Goal: Task Accomplishment & Management: Complete application form

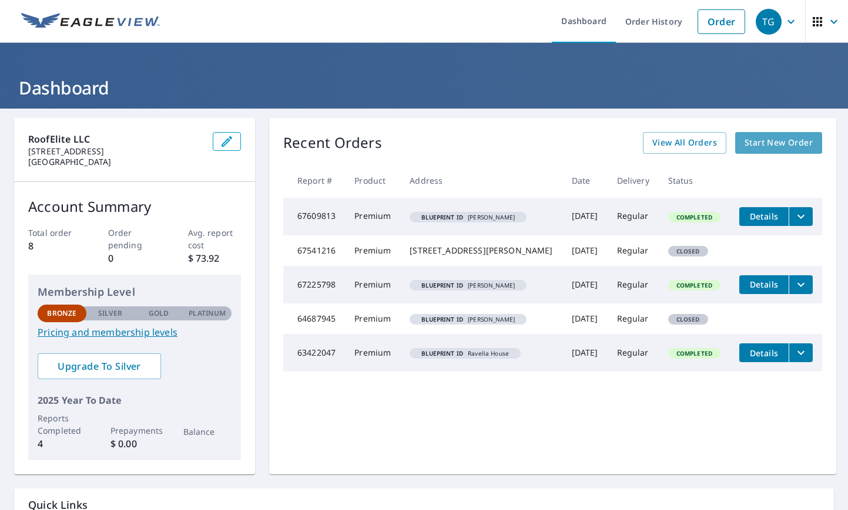
click at [766, 149] on span "Start New Order" at bounding box center [778, 143] width 68 height 15
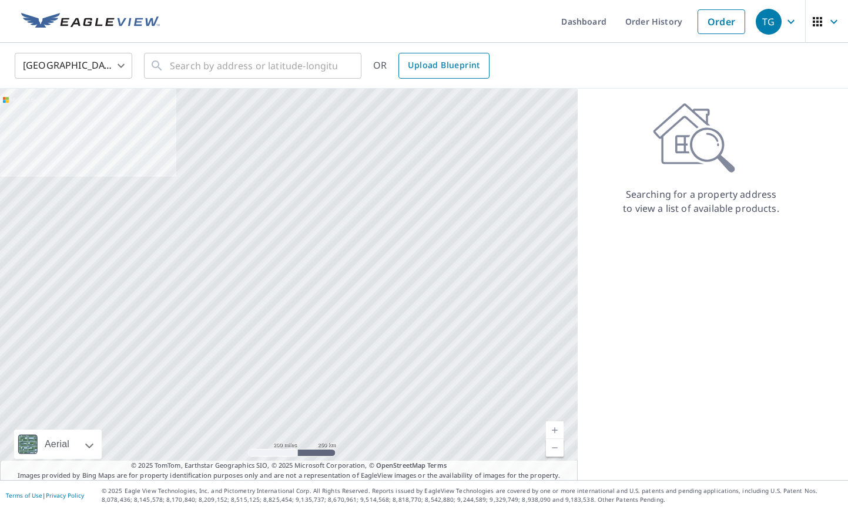
click at [449, 65] on span "Upload Blueprint" at bounding box center [444, 65] width 72 height 15
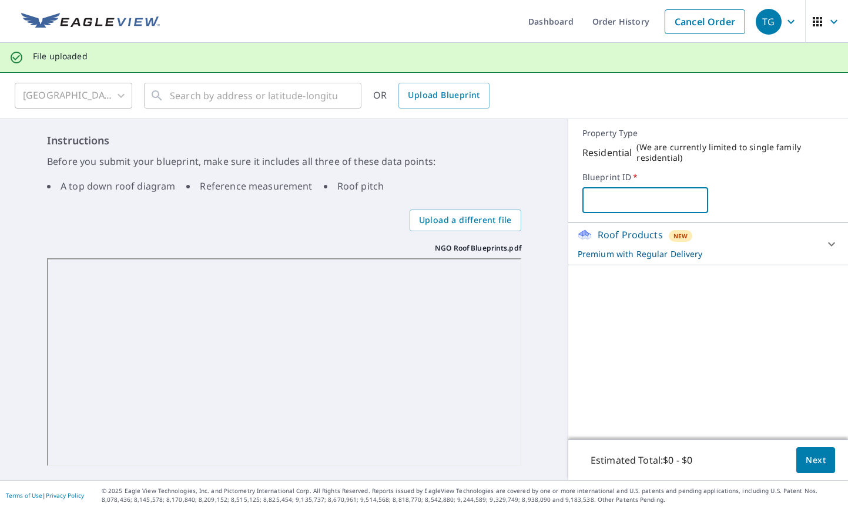
click at [618, 198] on input "text" at bounding box center [645, 200] width 126 height 33
type input "[PERSON_NAME]"
click at [829, 246] on icon at bounding box center [831, 244] width 14 height 14
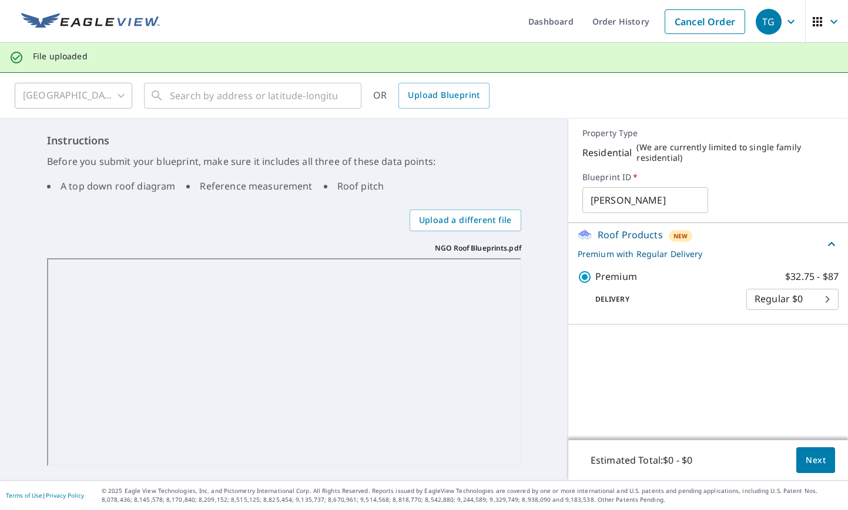
click at [810, 453] on span "Next" at bounding box center [815, 460] width 20 height 15
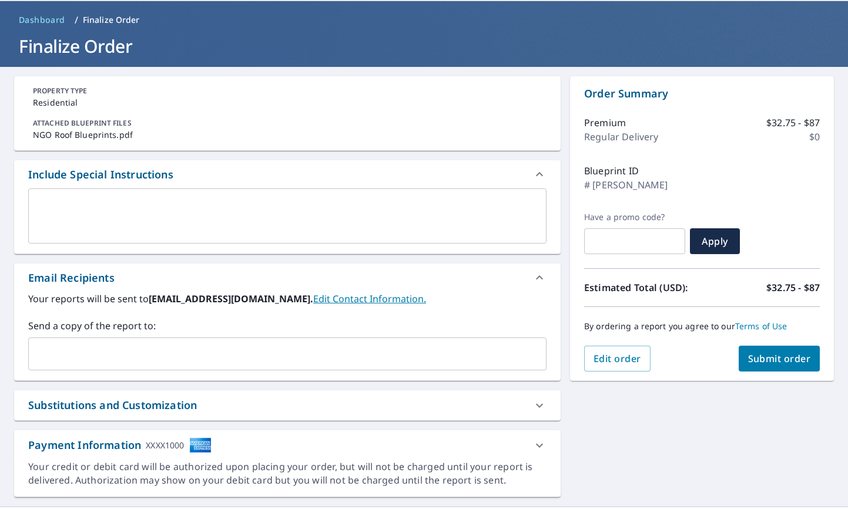
scroll to position [68, 0]
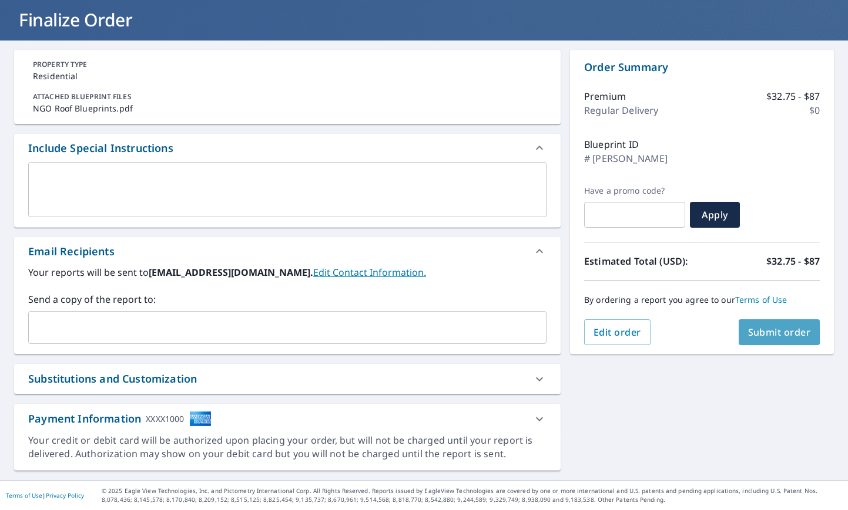
click at [782, 337] on span "Submit order" at bounding box center [779, 332] width 63 height 13
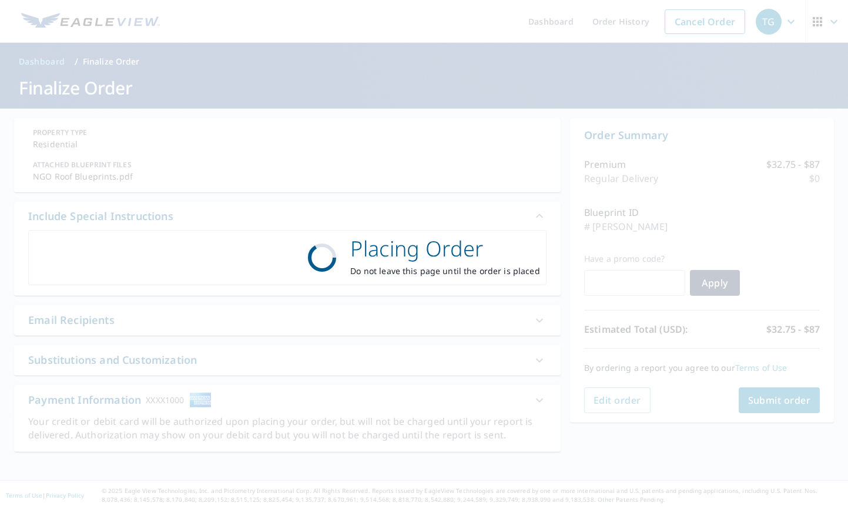
scroll to position [0, 0]
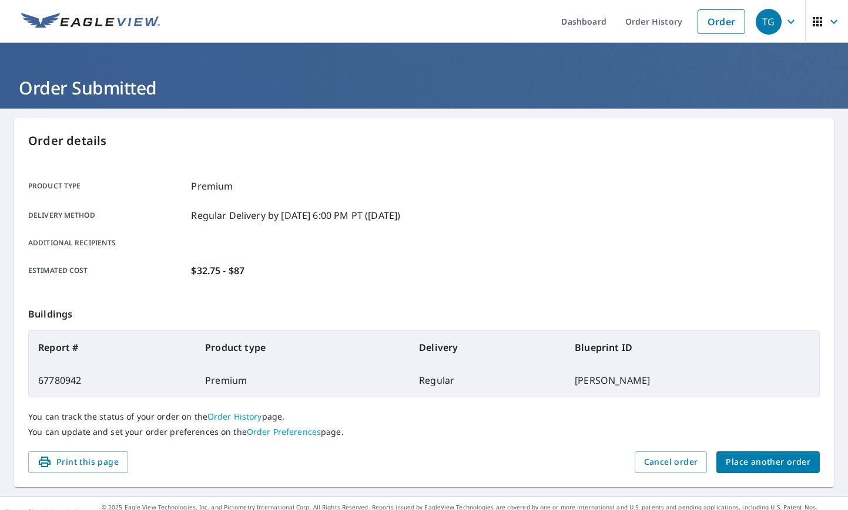
scroll to position [16, 0]
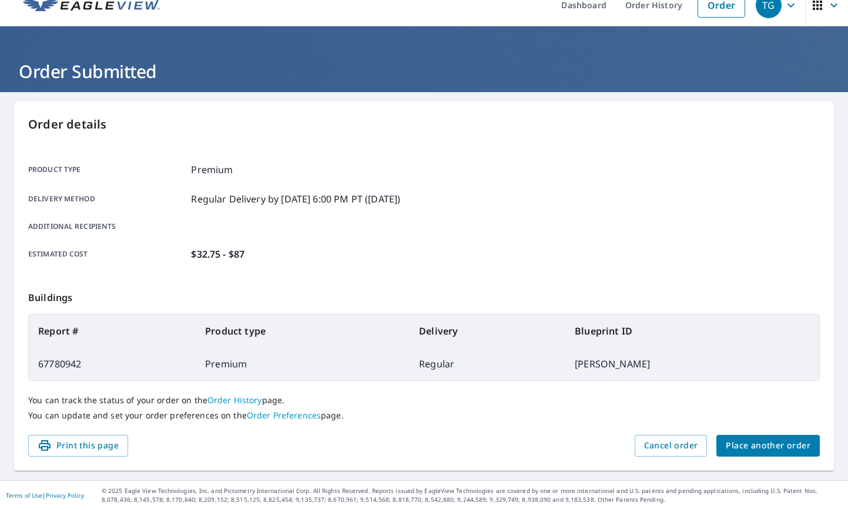
click at [739, 440] on span "Place another order" at bounding box center [767, 446] width 85 height 15
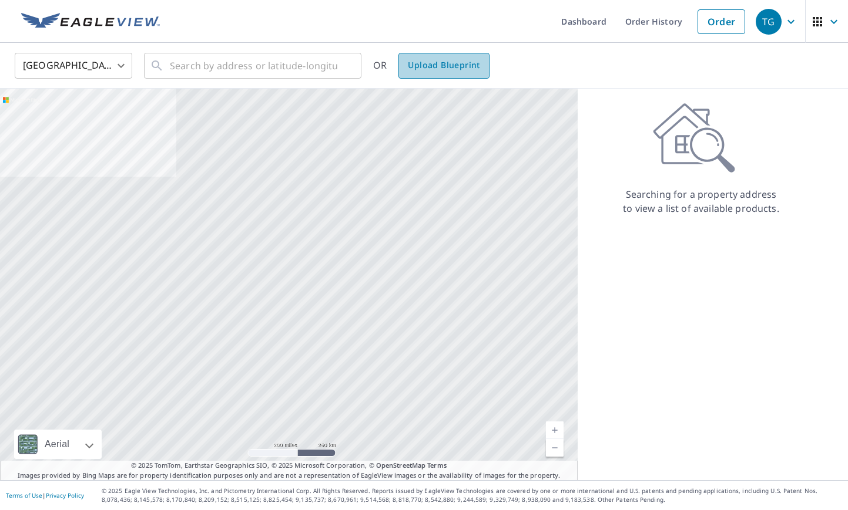
click at [430, 69] on span "Upload Blueprint" at bounding box center [444, 65] width 72 height 15
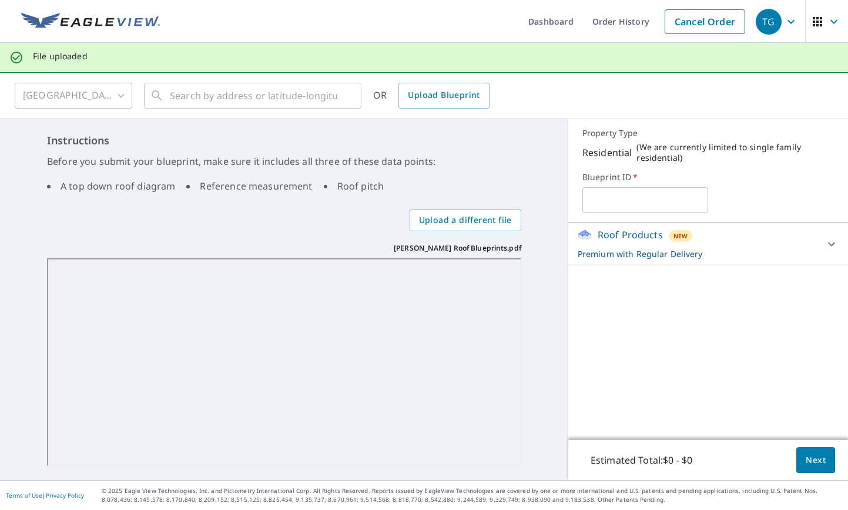
click at [629, 207] on input "text" at bounding box center [645, 200] width 126 height 33
type input "[PERSON_NAME]"
click at [811, 238] on div "Roof Products New Premium with Regular Delivery" at bounding box center [697, 244] width 240 height 32
click at [805, 456] on span "Next" at bounding box center [815, 460] width 20 height 15
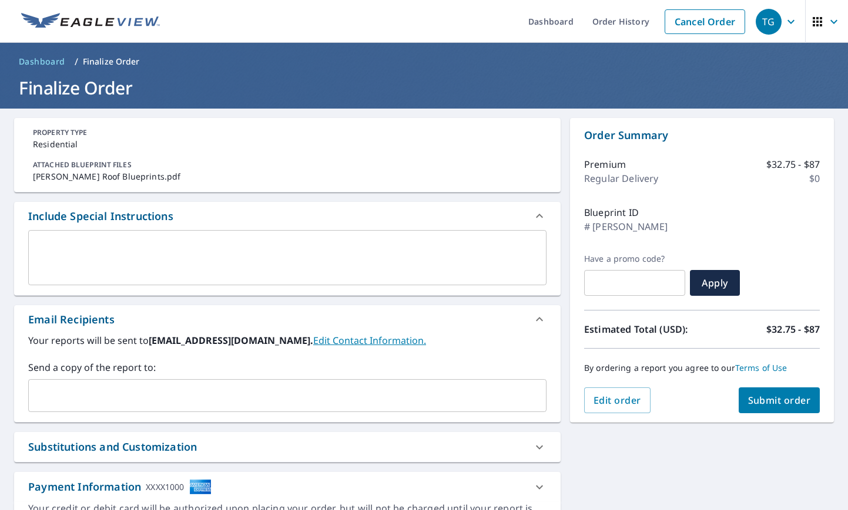
click at [472, 389] on input "text" at bounding box center [278, 396] width 490 height 22
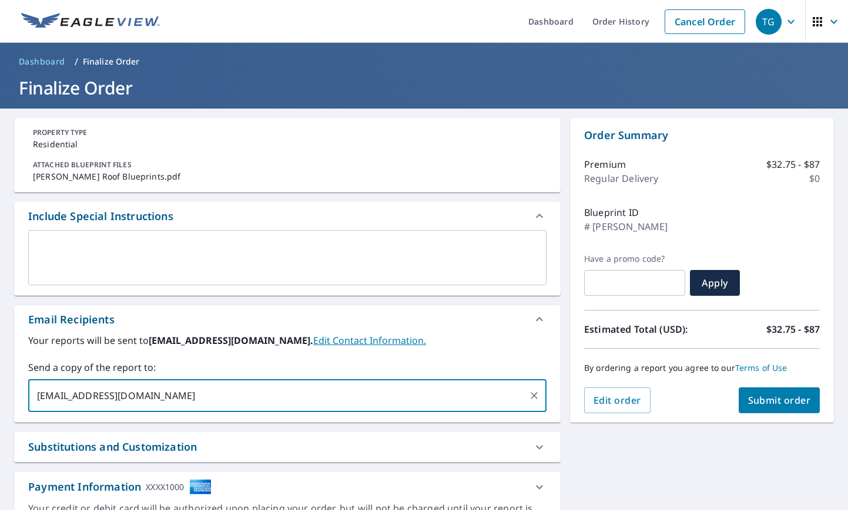
type input "[EMAIL_ADDRESS][DOMAIN_NAME]"
click at [651, 418] on div "Order Summary Premium $32.75 - $87 Regular Delivery $0 Blueprint ID # [PERSON_N…" at bounding box center [702, 270] width 264 height 305
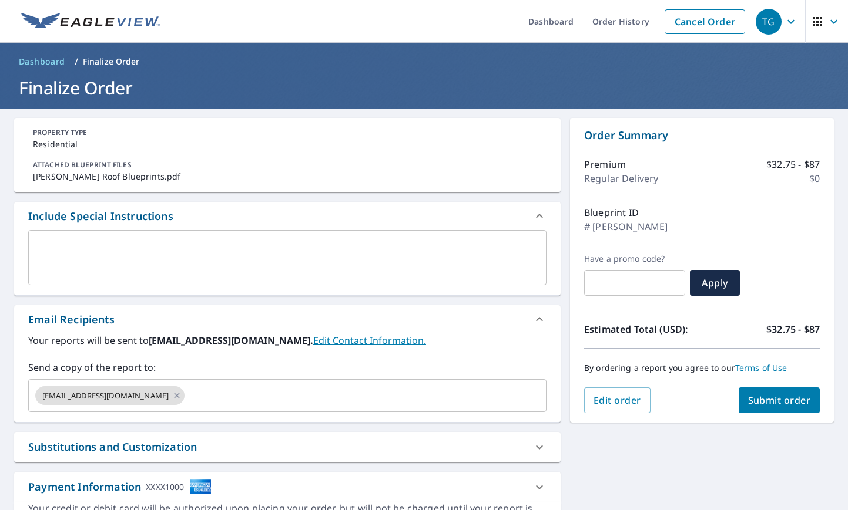
click at [761, 385] on div "By ordering a report you agree to our Terms of Use" at bounding box center [702, 368] width 236 height 39
click at [759, 402] on span "Submit order" at bounding box center [779, 400] width 63 height 13
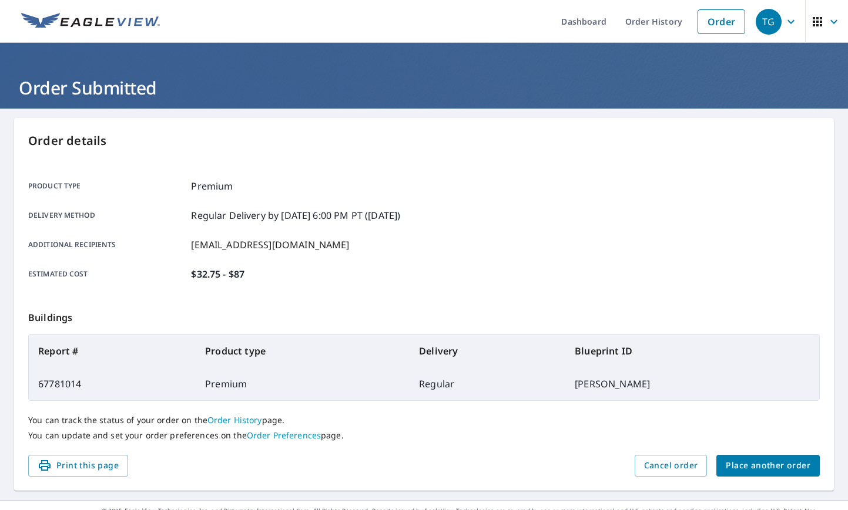
scroll to position [20, 0]
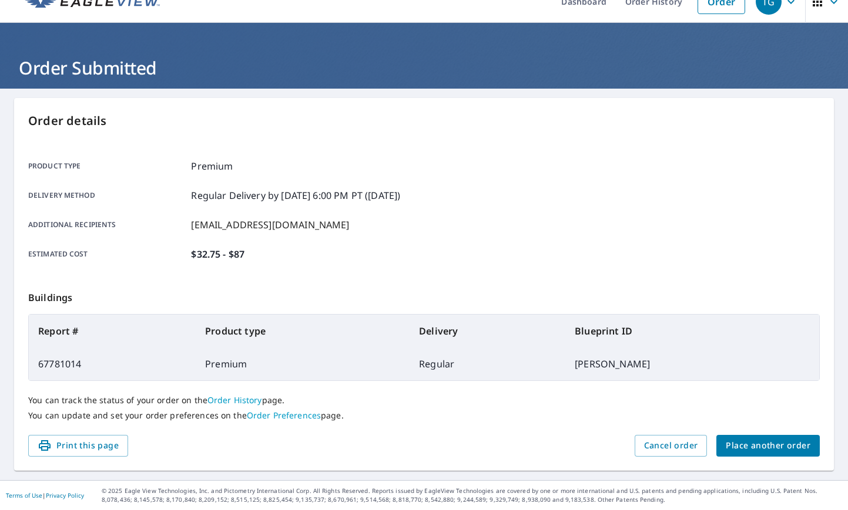
click at [756, 444] on span "Place another order" at bounding box center [767, 446] width 85 height 15
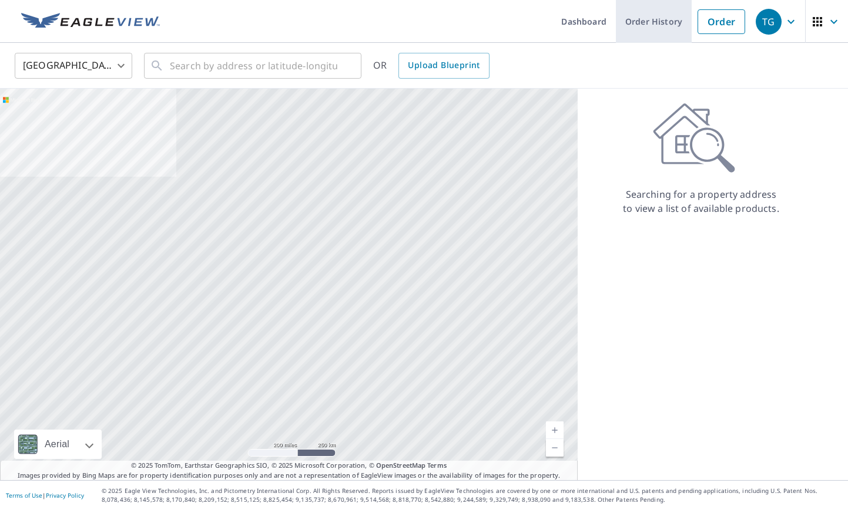
click at [639, 21] on link "Order History" at bounding box center [654, 21] width 76 height 43
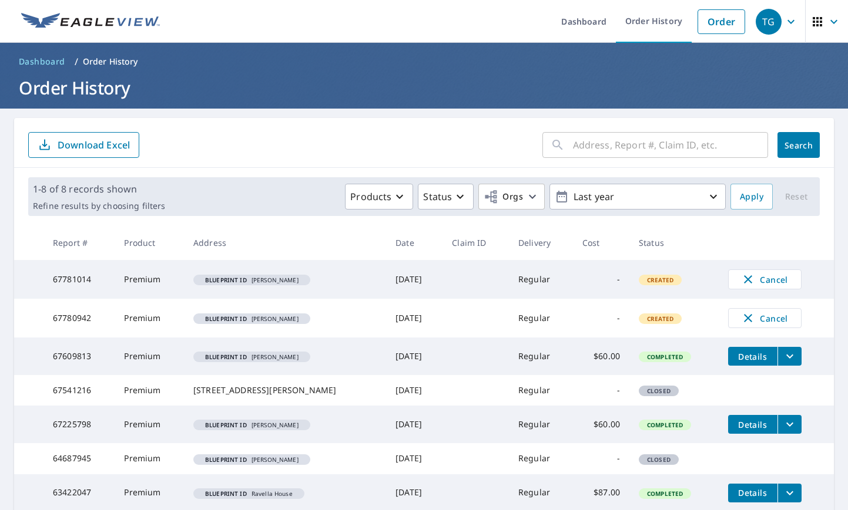
click at [249, 318] on span "Blueprint ID [PERSON_NAME]" at bounding box center [251, 319] width 107 height 6
